Goal: Navigation & Orientation: Find specific page/section

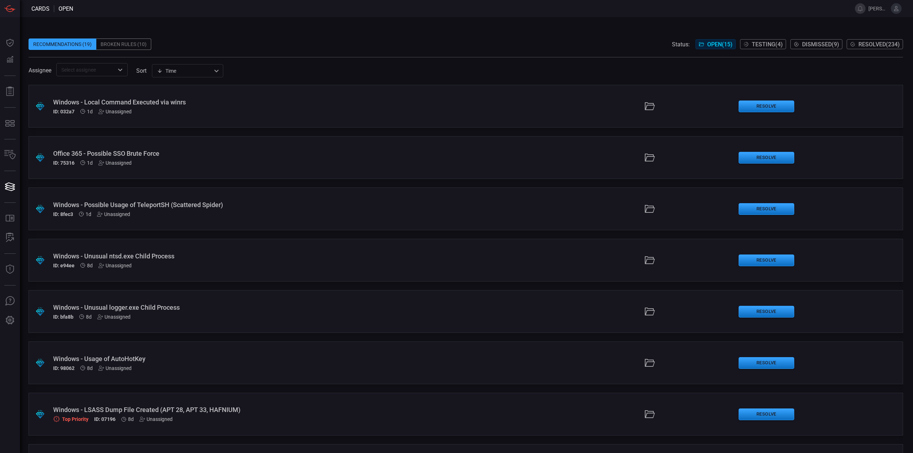
click at [140, 45] on div "Broken Rules (10)" at bounding box center [123, 44] width 55 height 11
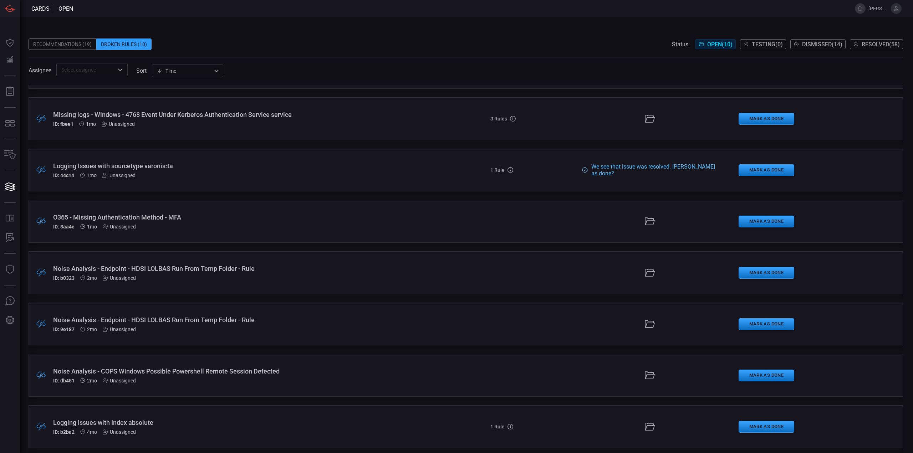
scroll to position [145, 0]
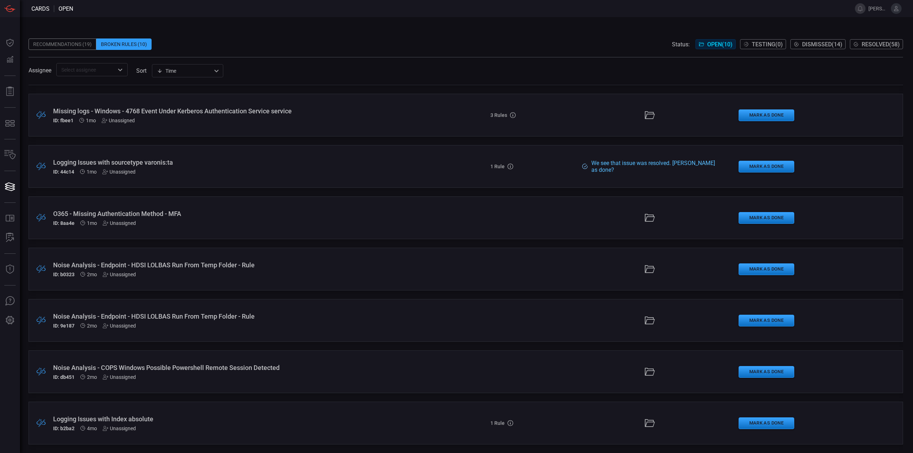
click at [78, 45] on div "Recommendations (19)" at bounding box center [63, 44] width 68 height 11
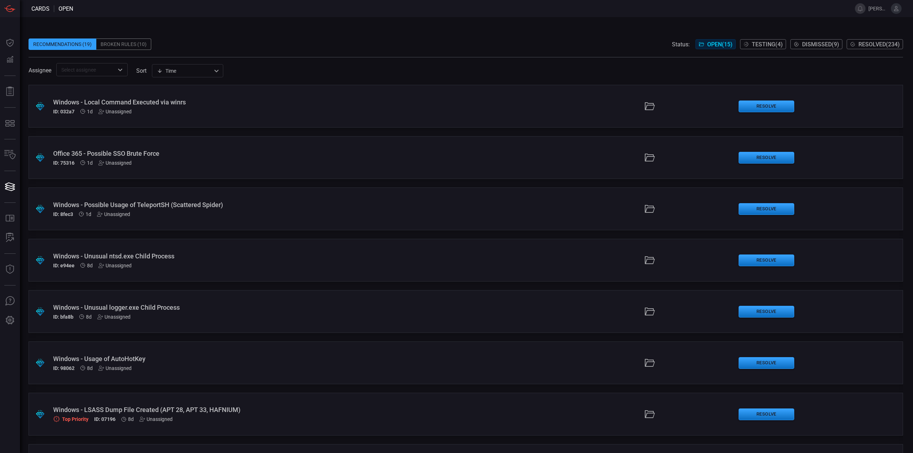
click at [883, 44] on span "Resolved ( 234 )" at bounding box center [878, 44] width 41 height 7
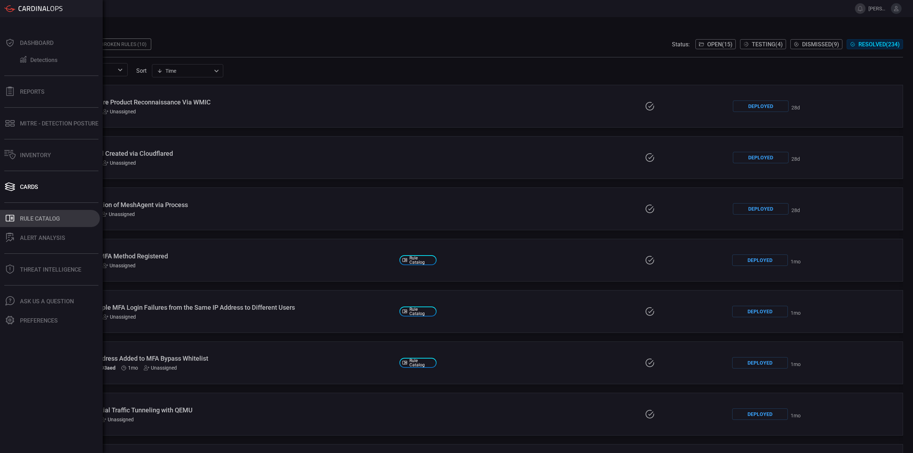
click at [41, 215] on div "Rule Catalog" at bounding box center [40, 218] width 40 height 7
